Goal: Check status

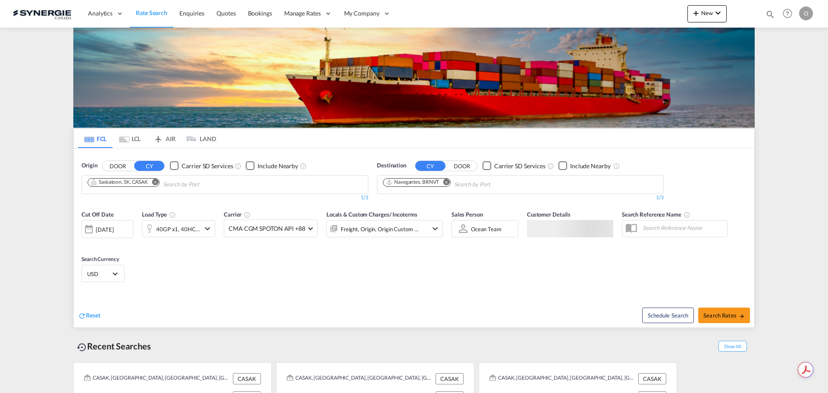
click at [772, 11] on md-icon "icon-magnify" at bounding box center [770, 13] width 9 height 9
click at [647, 13] on select "Bookings Quotes Enquiries" at bounding box center [633, 14] width 41 height 16
select select "Quotes"
click at [613, 6] on select "Bookings Quotes Enquiries" at bounding box center [633, 14] width 41 height 16
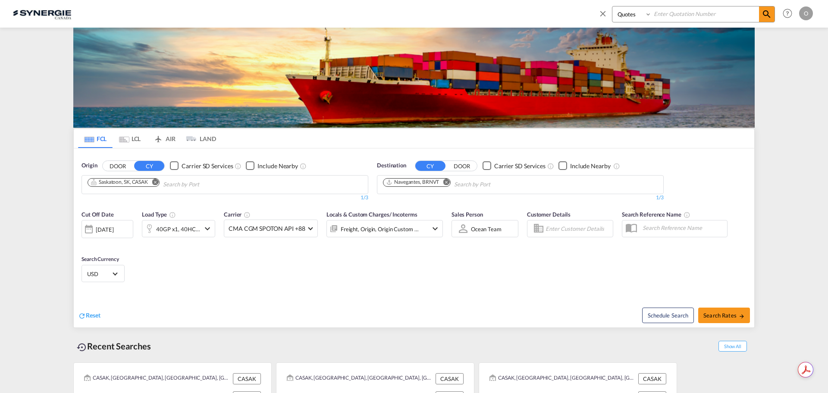
click at [678, 15] on input at bounding box center [705, 13] width 107 height 15
paste input "SYC000014286"
type input "SYC000014286"
click at [770, 12] on md-icon "icon-magnify" at bounding box center [767, 14] width 10 height 10
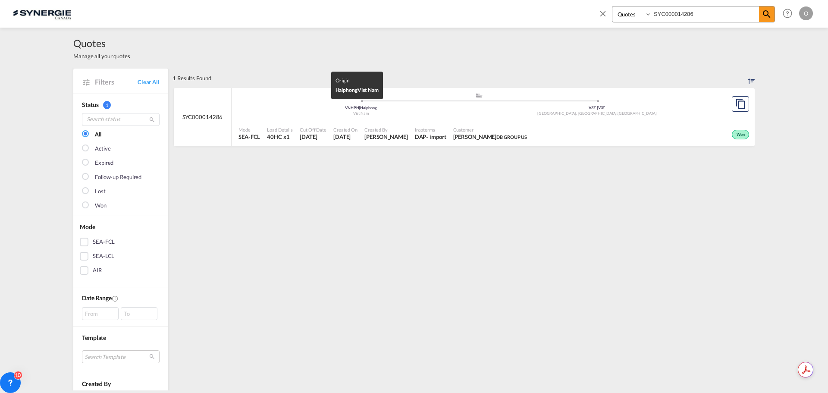
click at [453, 114] on div "Viet Nam" at bounding box center [361, 114] width 236 height 6
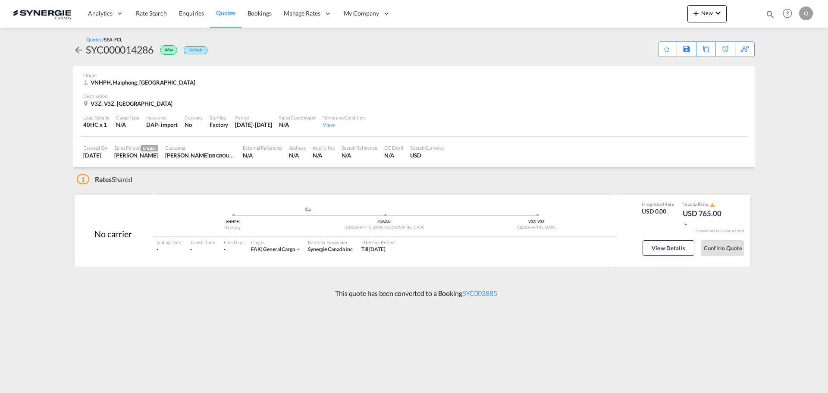
click at [671, 254] on button "View Details" at bounding box center [669, 248] width 52 height 16
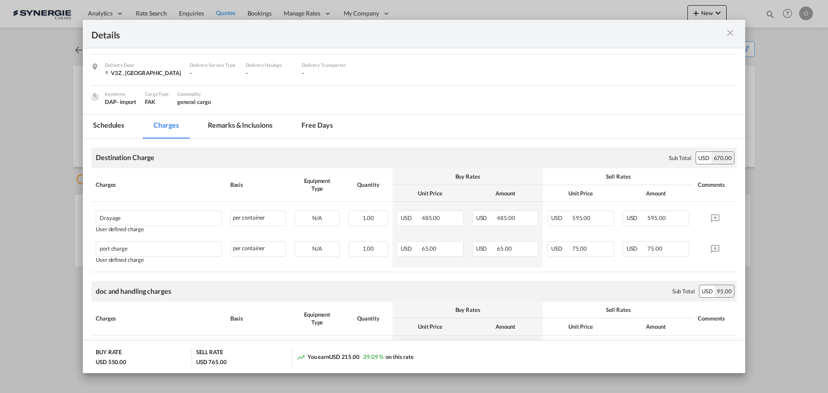
scroll to position [86, 0]
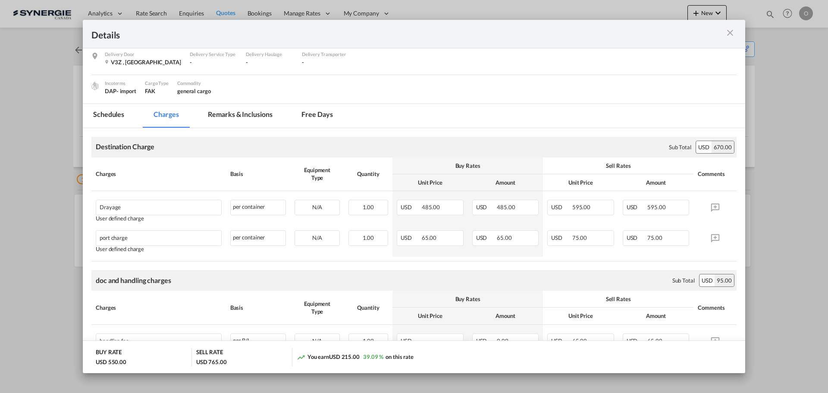
click at [245, 121] on md-tab-item "Remarks & Inclusions" at bounding box center [240, 116] width 85 height 24
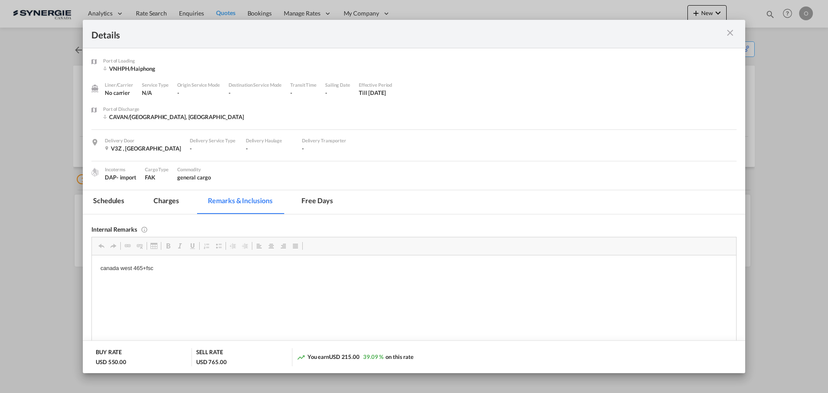
scroll to position [0, 0]
copy p "canada west 465+fsc"
drag, startPoint x: 732, startPoint y: 32, endPoint x: 732, endPoint y: 0, distance: 31.9
click at [732, 32] on md-icon "icon-close m-3 fg-AAA8AD cursor" at bounding box center [730, 33] width 10 height 10
